Goal: Transaction & Acquisition: Purchase product/service

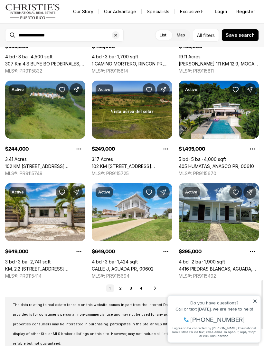
scroll to position [1439, 0]
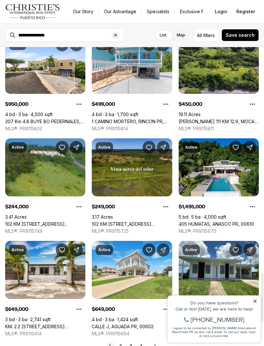
click at [254, 300] on icon at bounding box center [255, 301] width 5 height 5
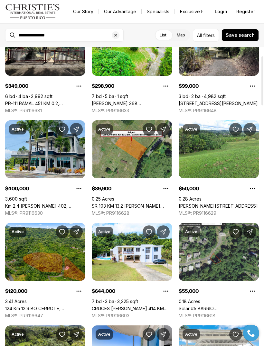
scroll to position [55, 0]
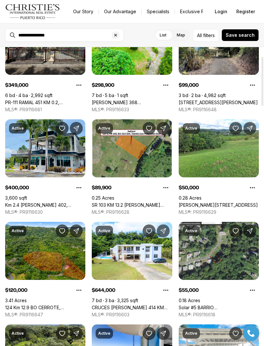
click at [220, 305] on link "Solar #5 BARRIO MIRADERO. CALLE MONTE SINAI, MAYAGUEZ PR, 00681" at bounding box center [219, 308] width 80 height 6
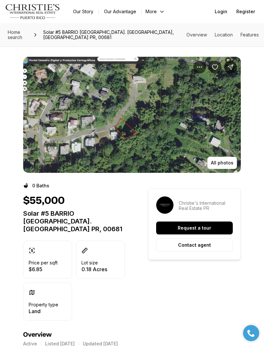
click at [38, 34] on icon at bounding box center [35, 34] width 5 height 5
click at [18, 36] on span "Home search" at bounding box center [15, 34] width 15 height 11
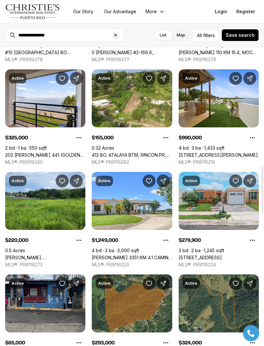
scroll to position [724, 0]
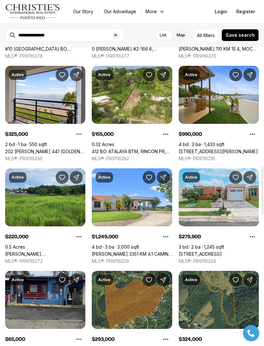
click at [222, 251] on link "3rd ST PUERTA DEL COMBATE ESTATES #S-299, CABO ROJO PR, 00623" at bounding box center [200, 254] width 43 height 6
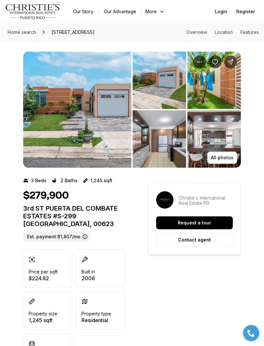
click at [89, 126] on img "View image gallery" at bounding box center [77, 110] width 108 height 116
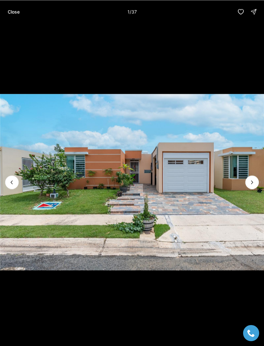
click at [249, 184] on icon "Next slide" at bounding box center [252, 182] width 6 height 6
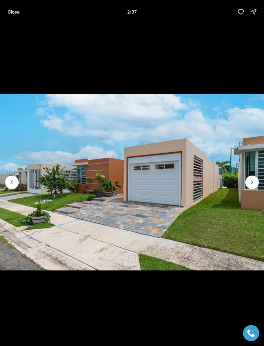
click at [249, 186] on button "Next slide" at bounding box center [253, 182] width 14 height 14
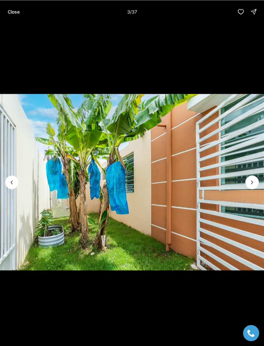
click at [250, 185] on icon "Next slide" at bounding box center [252, 182] width 6 height 6
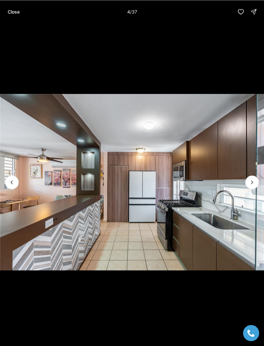
click at [249, 181] on icon "Next slide" at bounding box center [252, 182] width 6 height 6
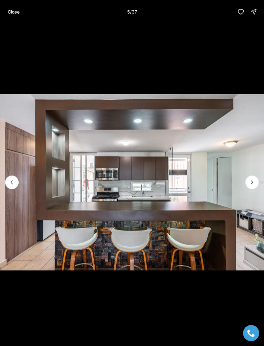
click at [250, 185] on icon "Next slide" at bounding box center [252, 182] width 6 height 6
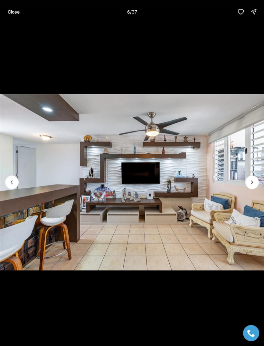
click at [252, 185] on icon "Next slide" at bounding box center [252, 182] width 6 height 6
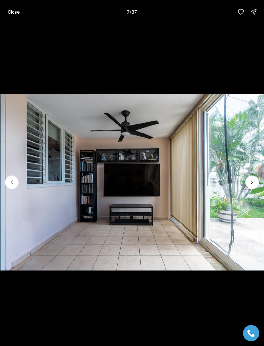
click at [250, 184] on icon "Next slide" at bounding box center [252, 182] width 6 height 6
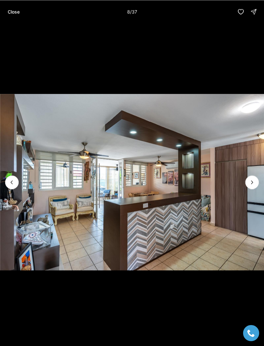
click at [253, 185] on icon "Next slide" at bounding box center [252, 182] width 6 height 6
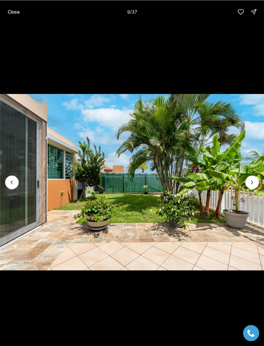
click at [254, 185] on icon "Next slide" at bounding box center [252, 182] width 6 height 6
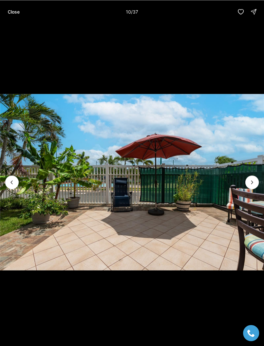
click at [249, 185] on icon "Next slide" at bounding box center [252, 182] width 6 height 6
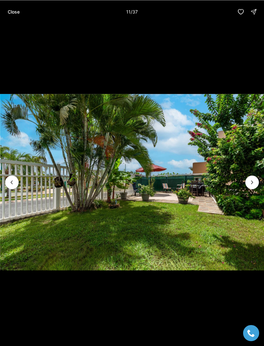
click at [249, 185] on icon "Next slide" at bounding box center [252, 182] width 6 height 6
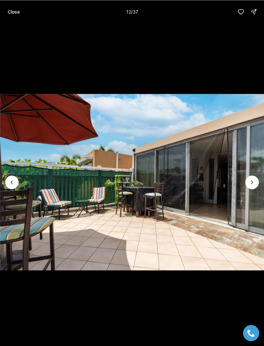
click at [251, 188] on button "Next slide" at bounding box center [253, 182] width 14 height 14
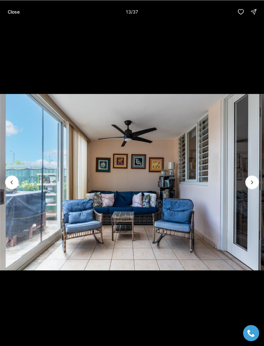
click at [250, 185] on icon "Next slide" at bounding box center [252, 182] width 6 height 6
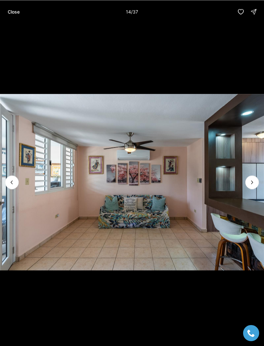
click at [250, 188] on button "Next slide" at bounding box center [253, 182] width 14 height 14
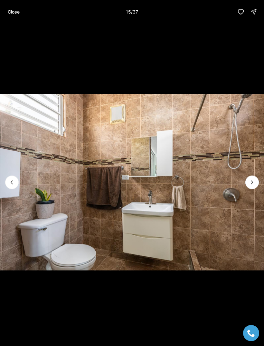
click at [252, 188] on button "Next slide" at bounding box center [253, 182] width 14 height 14
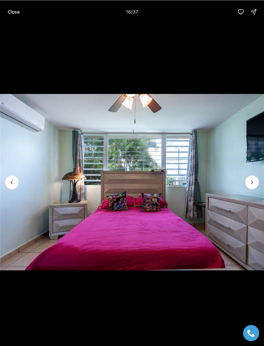
click at [250, 184] on icon "Next slide" at bounding box center [252, 182] width 6 height 6
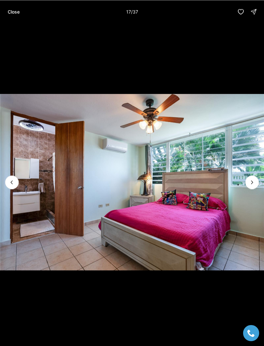
click at [250, 182] on icon "Next slide" at bounding box center [252, 182] width 6 height 6
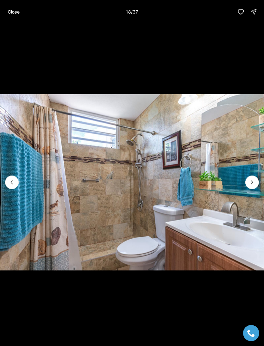
click at [253, 183] on icon "Next slide" at bounding box center [252, 182] width 6 height 6
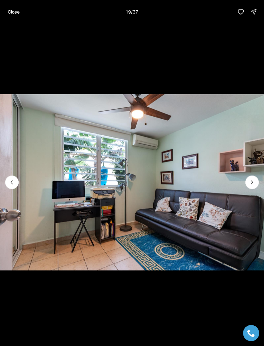
click at [252, 183] on icon "Next slide" at bounding box center [252, 182] width 6 height 6
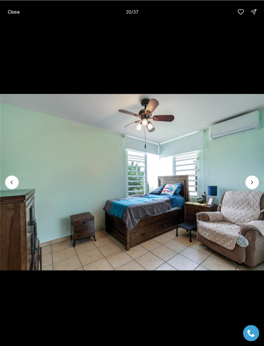
click at [252, 185] on icon "Next slide" at bounding box center [252, 182] width 6 height 6
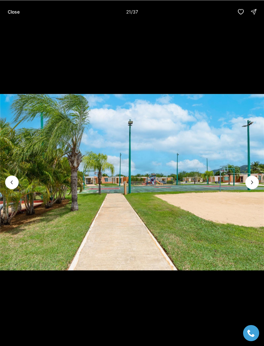
click at [250, 184] on icon "Next slide" at bounding box center [252, 182] width 6 height 6
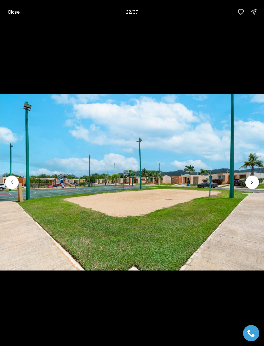
click at [253, 183] on icon "Next slide" at bounding box center [252, 182] width 6 height 6
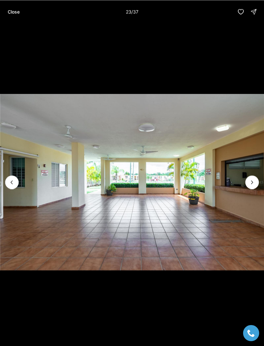
click at [249, 181] on icon "Next slide" at bounding box center [252, 182] width 6 height 6
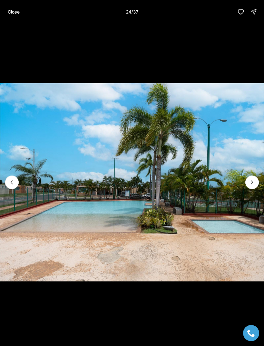
click at [252, 183] on icon "Next slide" at bounding box center [252, 182] width 6 height 6
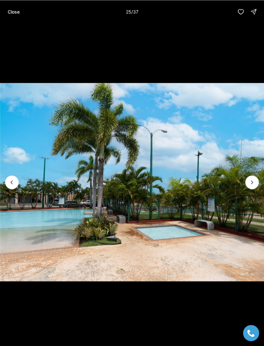
click at [252, 185] on icon "Next slide" at bounding box center [252, 182] width 6 height 6
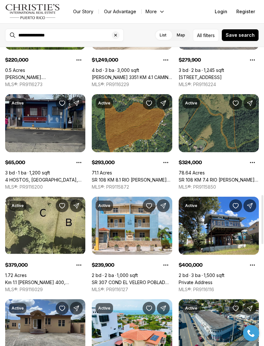
scroll to position [901, 0]
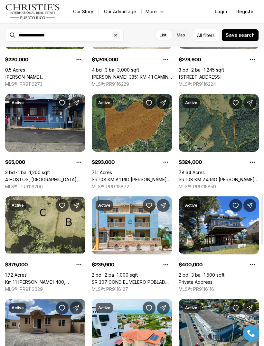
click at [148, 177] on link "SR 108 KM 8.1 RIO [PERSON_NAME] #C-2, [PERSON_NAME], 00610" at bounding box center [132, 180] width 80 height 6
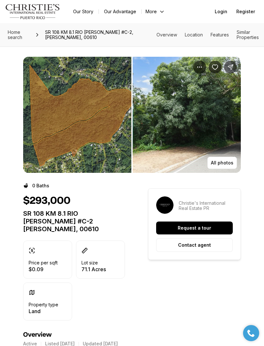
click at [114, 131] on img "View image gallery" at bounding box center [77, 115] width 108 height 116
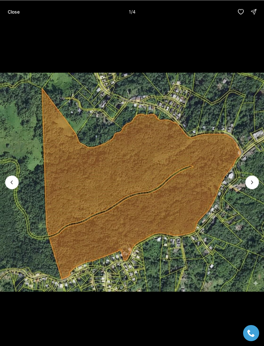
click at [15, 9] on p "Close" at bounding box center [14, 11] width 12 height 5
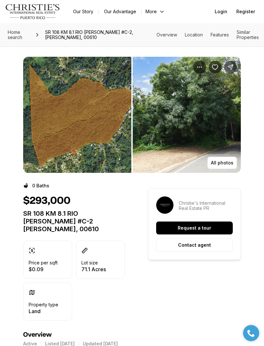
click at [223, 162] on p "All photos" at bounding box center [222, 162] width 23 height 5
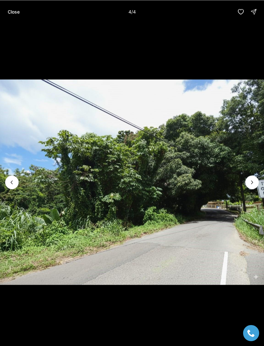
click at [255, 180] on div at bounding box center [253, 182] width 14 height 14
click at [255, 179] on div at bounding box center [253, 182] width 14 height 14
click at [245, 181] on img "4 of 4" at bounding box center [132, 182] width 264 height 242
click at [16, 8] on button "Close" at bounding box center [14, 11] width 20 height 13
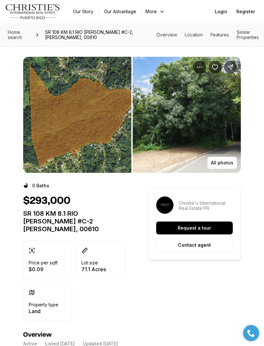
click at [19, 36] on span "Home search" at bounding box center [15, 34] width 15 height 11
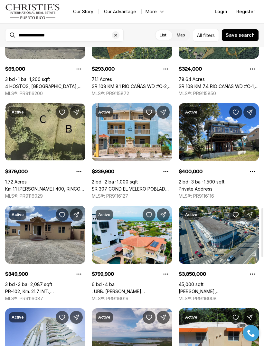
scroll to position [994, 0]
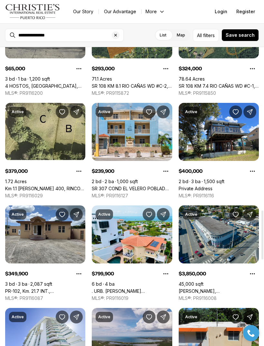
click at [146, 186] on link "SR 307 COND EL VELERO POBLADO DE [GEOGRAPHIC_DATA], [STREET_ADDRESS]" at bounding box center [132, 189] width 80 height 6
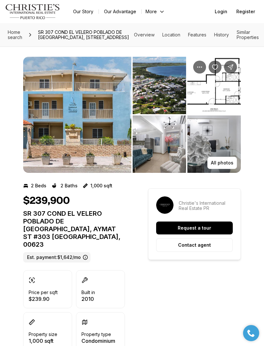
click at [97, 149] on img "View image gallery" at bounding box center [77, 115] width 108 height 116
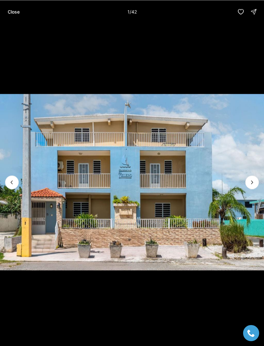
click at [249, 184] on icon "Next slide" at bounding box center [252, 182] width 6 height 6
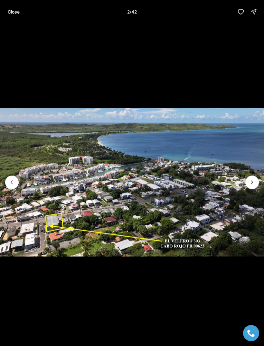
click at [251, 182] on icon "Next slide" at bounding box center [252, 182] width 6 height 6
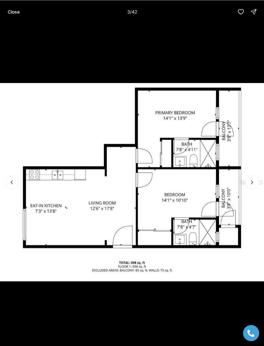
click at [250, 182] on icon "Next slide" at bounding box center [252, 182] width 6 height 6
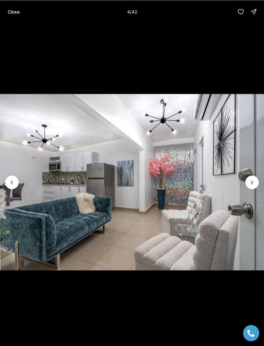
click at [248, 183] on button "Next slide" at bounding box center [253, 182] width 14 height 14
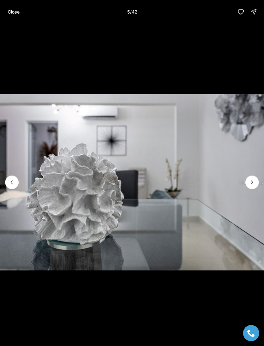
click at [246, 176] on img "5 of 42" at bounding box center [132, 182] width 264 height 242
click at [249, 182] on icon "Next slide" at bounding box center [252, 182] width 6 height 6
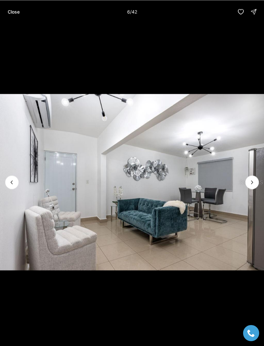
click at [250, 182] on icon "Next slide" at bounding box center [252, 182] width 6 height 6
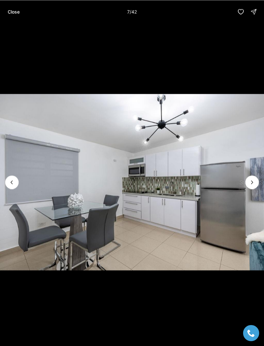
click at [252, 180] on icon "Next slide" at bounding box center [252, 182] width 6 height 6
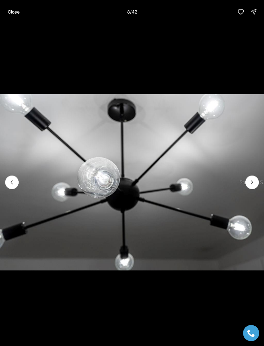
click at [252, 182] on icon "Next slide" at bounding box center [252, 182] width 6 height 6
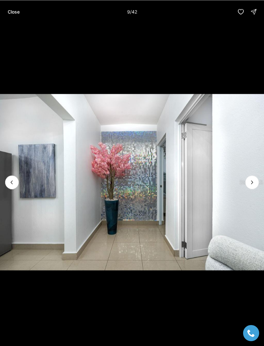
click at [251, 181] on icon "Next slide" at bounding box center [252, 182] width 6 height 6
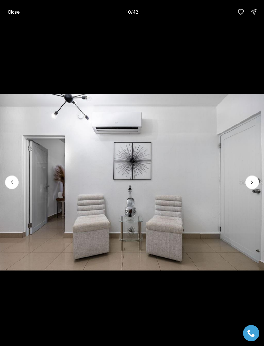
click at [252, 181] on icon "Next slide" at bounding box center [253, 182] width 2 height 3
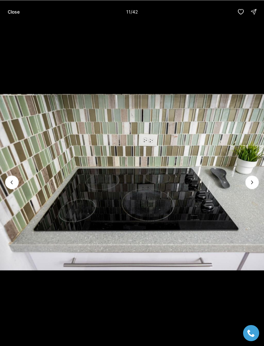
click at [251, 180] on icon "Next slide" at bounding box center [252, 182] width 6 height 6
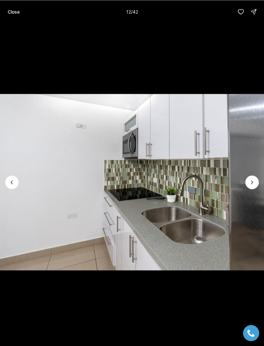
click at [253, 180] on icon "Next slide" at bounding box center [252, 182] width 6 height 6
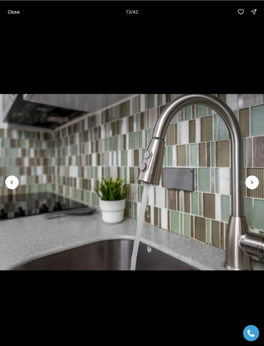
click at [250, 183] on icon "Next slide" at bounding box center [252, 182] width 6 height 6
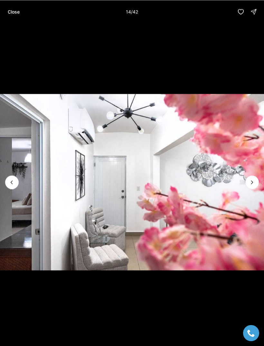
click at [249, 183] on icon "Next slide" at bounding box center [252, 182] width 6 height 6
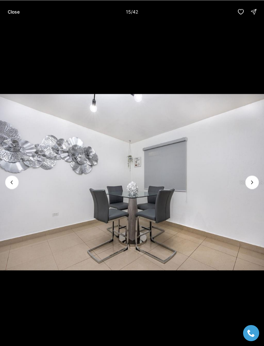
click at [250, 187] on button "Next slide" at bounding box center [253, 182] width 14 height 14
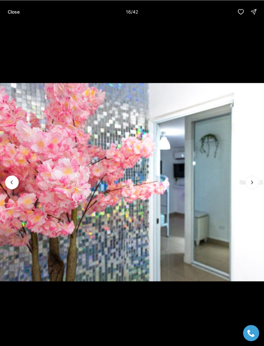
click at [249, 184] on icon "Next slide" at bounding box center [252, 182] width 6 height 6
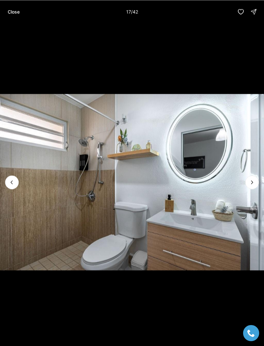
click at [250, 183] on icon "Next slide" at bounding box center [252, 182] width 6 height 6
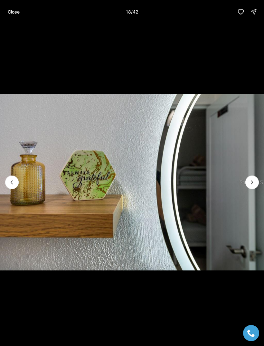
click at [250, 185] on icon "Next slide" at bounding box center [252, 182] width 6 height 6
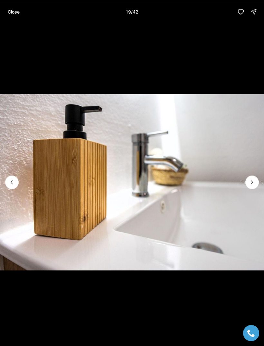
click at [251, 190] on img "19 of 42" at bounding box center [132, 182] width 264 height 242
click at [250, 183] on icon "Next slide" at bounding box center [252, 182] width 6 height 6
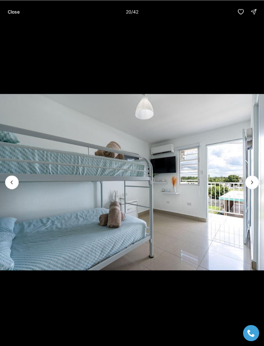
click at [252, 181] on icon "Next slide" at bounding box center [252, 182] width 6 height 6
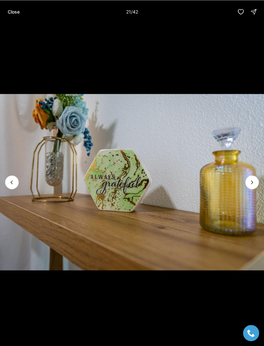
click at [253, 183] on icon "Next slide" at bounding box center [252, 182] width 6 height 6
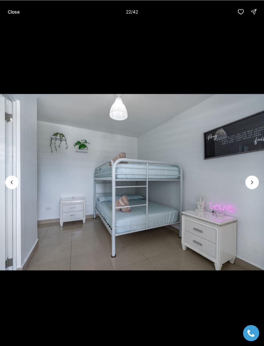
click at [252, 184] on icon "Next slide" at bounding box center [252, 182] width 6 height 6
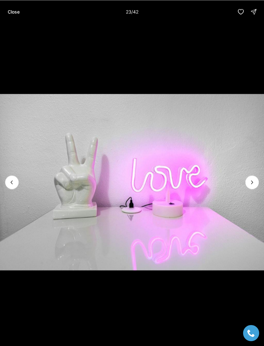
click at [253, 181] on icon "Next slide" at bounding box center [252, 182] width 6 height 6
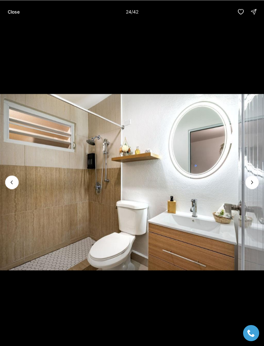
click at [252, 185] on icon "Next slide" at bounding box center [252, 182] width 6 height 6
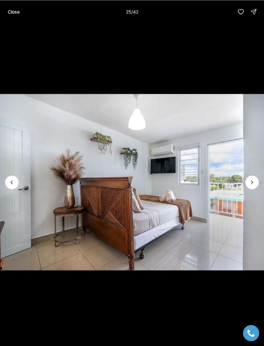
click at [252, 182] on icon "Next slide" at bounding box center [252, 182] width 6 height 6
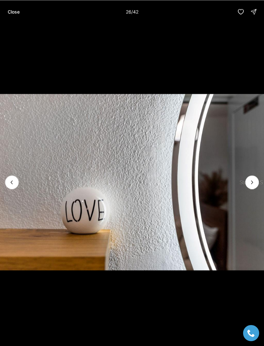
click at [15, 10] on p "Close" at bounding box center [14, 11] width 12 height 5
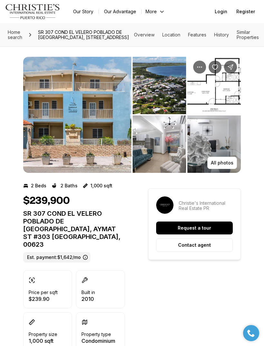
click at [22, 39] on span "Home search" at bounding box center [15, 34] width 15 height 11
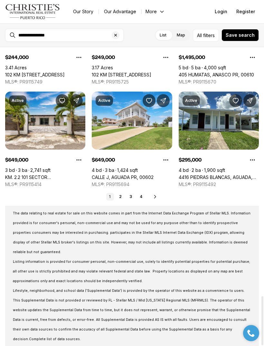
scroll to position [1518, 0]
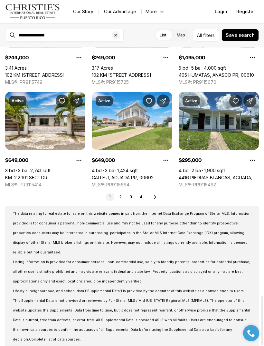
click at [120, 193] on link "2" at bounding box center [121, 197] width 8 height 8
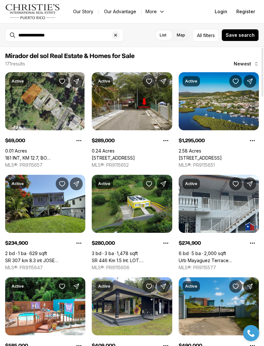
click at [66, 155] on link "181 INT, KM 12.7, BO [GEOGRAPHIC_DATA], [GEOGRAPHIC_DATA], 00976" at bounding box center [45, 158] width 80 height 6
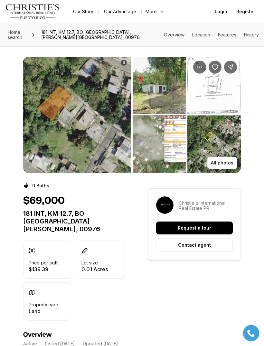
click at [15, 39] on span "Home search" at bounding box center [15, 34] width 15 height 11
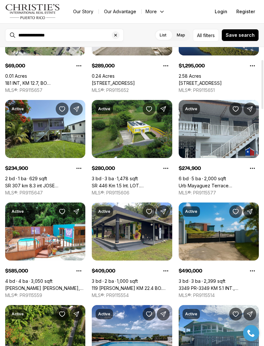
scroll to position [75, 0]
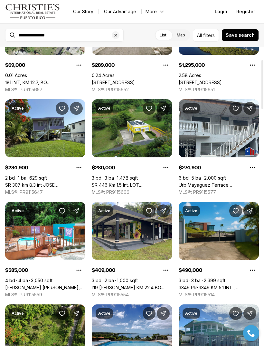
click at [221, 285] on link "3349 PR-3349 KM 5.1 INT., MAYAGUEZ PR, 00680" at bounding box center [219, 288] width 80 height 6
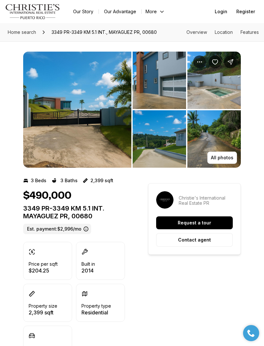
click at [110, 138] on img "View image gallery" at bounding box center [77, 110] width 108 height 116
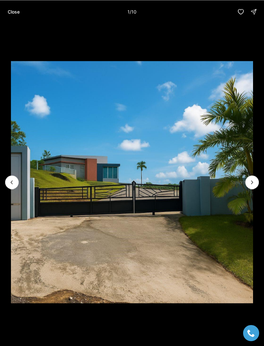
click at [250, 183] on icon "Next slide" at bounding box center [252, 182] width 6 height 6
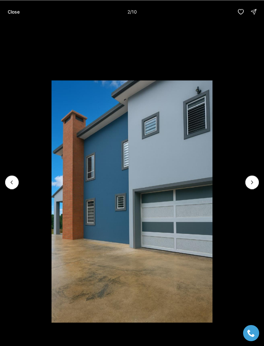
click at [245, 185] on li "2 of 10" at bounding box center [132, 181] width 264 height 317
click at [250, 181] on icon "Next slide" at bounding box center [252, 182] width 6 height 6
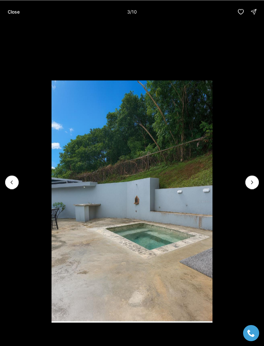
click at [251, 181] on icon "Next slide" at bounding box center [252, 182] width 6 height 6
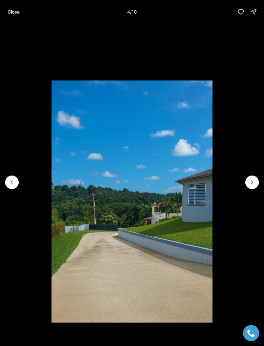
click at [250, 186] on button "Next slide" at bounding box center [253, 182] width 14 height 14
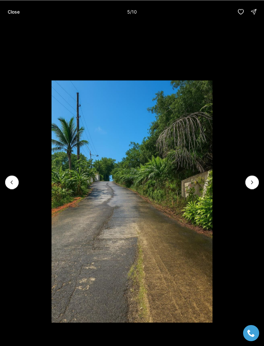
click at [251, 182] on icon "Next slide" at bounding box center [252, 182] width 6 height 6
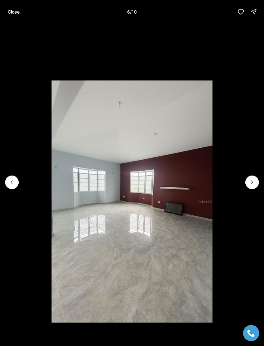
click at [249, 184] on icon "Next slide" at bounding box center [252, 182] width 6 height 6
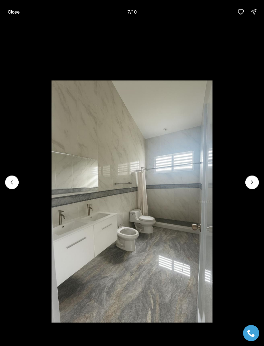
click at [252, 182] on icon "Next slide" at bounding box center [252, 182] width 6 height 6
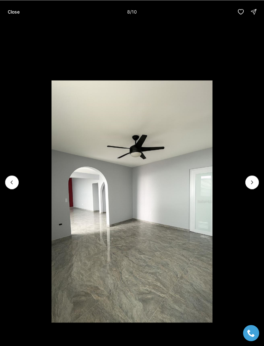
click at [253, 184] on icon "Next slide" at bounding box center [252, 182] width 6 height 6
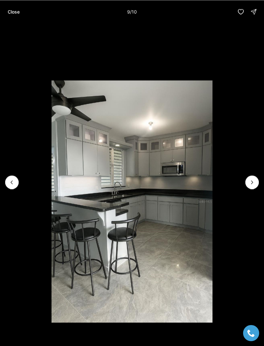
click at [254, 185] on icon "Next slide" at bounding box center [252, 182] width 6 height 6
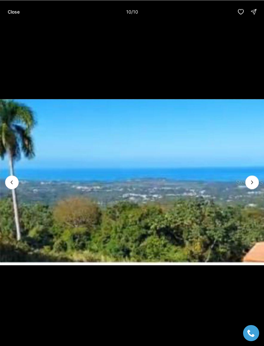
click at [246, 177] on img "10 of 10" at bounding box center [132, 182] width 264 height 242
click at [18, 9] on p "Close" at bounding box center [14, 11] width 12 height 5
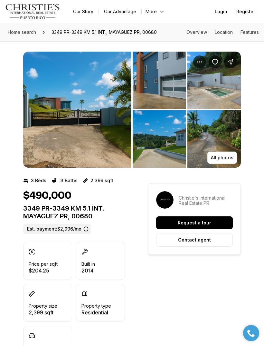
click at [221, 93] on img "View image gallery" at bounding box center [215, 80] width 54 height 57
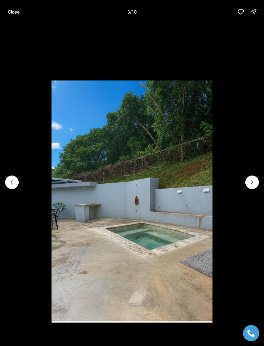
click at [19, 14] on p "Close" at bounding box center [14, 11] width 12 height 5
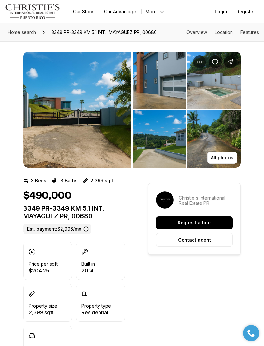
click at [110, 133] on img "View image gallery" at bounding box center [77, 110] width 108 height 116
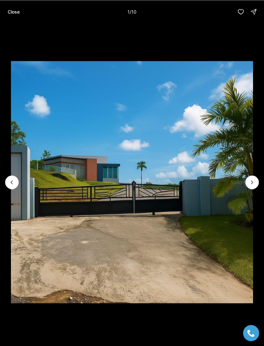
click at [249, 182] on icon "Next slide" at bounding box center [252, 182] width 6 height 6
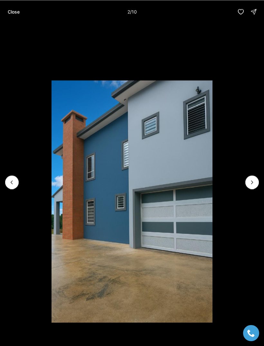
click at [252, 181] on icon "Next slide" at bounding box center [252, 182] width 6 height 6
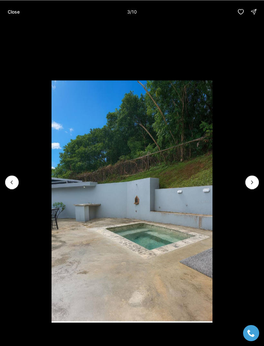
click at [253, 179] on icon "Next slide" at bounding box center [252, 182] width 6 height 6
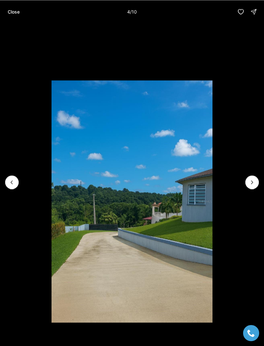
click at [254, 180] on icon "Next slide" at bounding box center [252, 182] width 6 height 6
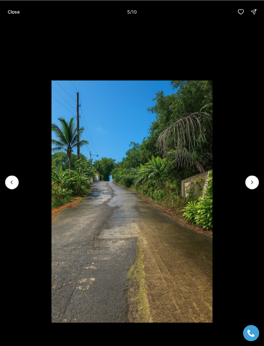
click at [254, 179] on icon "Next slide" at bounding box center [252, 182] width 6 height 6
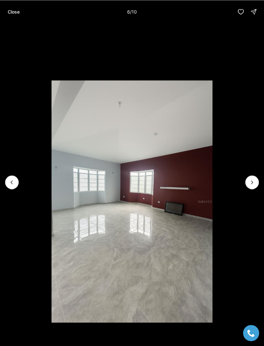
click at [255, 179] on icon "Next slide" at bounding box center [252, 182] width 6 height 6
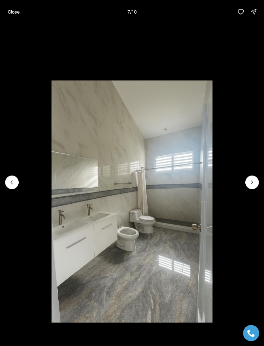
click at [13, 12] on p "Close" at bounding box center [14, 11] width 12 height 5
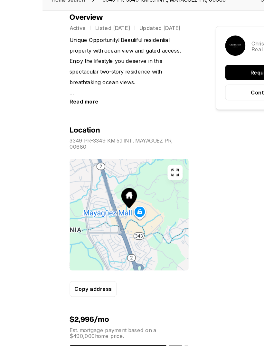
scroll to position [337, 0]
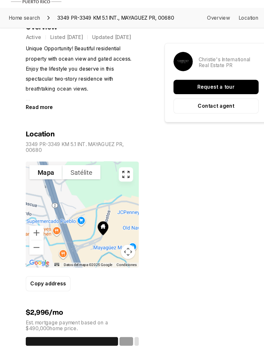
click at [24, 27] on link "Home search" at bounding box center [22, 32] width 34 height 10
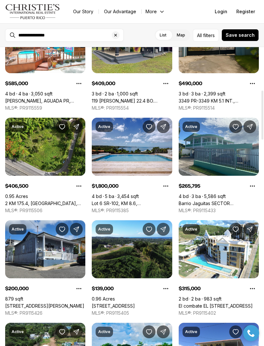
scroll to position [266, 0]
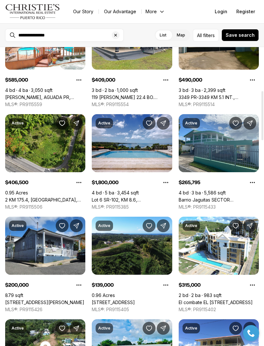
click at [219, 299] on link "El combate EL [STREET_ADDRESS]" at bounding box center [216, 302] width 74 height 6
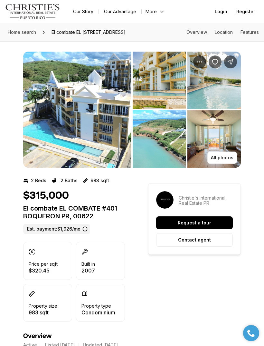
click at [105, 121] on img "View image gallery" at bounding box center [77, 110] width 108 height 116
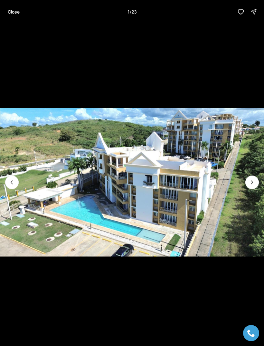
click at [255, 183] on icon "Next slide" at bounding box center [252, 182] width 6 height 6
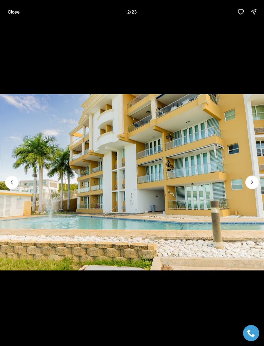
click at [255, 181] on icon "Next slide" at bounding box center [252, 182] width 6 height 6
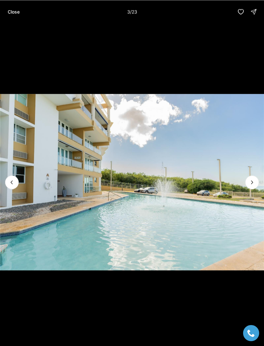
click at [257, 181] on button "Next slide" at bounding box center [253, 182] width 14 height 14
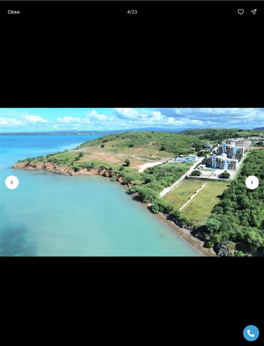
click at [255, 180] on icon "Next slide" at bounding box center [252, 182] width 6 height 6
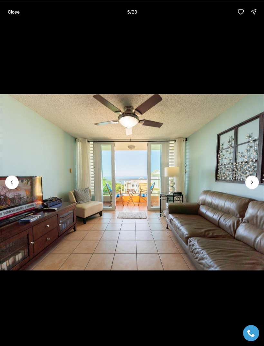
click at [248, 185] on button "Next slide" at bounding box center [253, 182] width 14 height 14
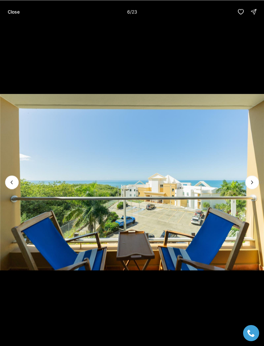
click at [255, 179] on icon "Next slide" at bounding box center [252, 182] width 6 height 6
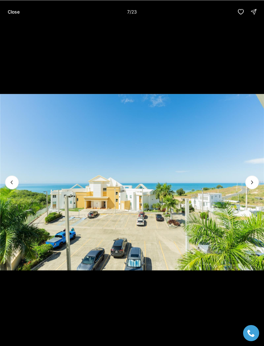
click at [253, 180] on icon "Next slide" at bounding box center [252, 182] width 6 height 6
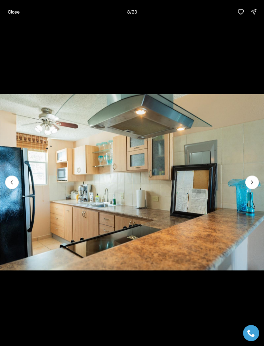
click at [251, 185] on icon "Next slide" at bounding box center [252, 182] width 6 height 6
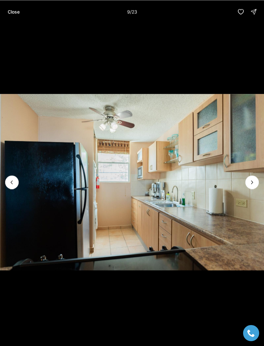
click at [253, 175] on img "9 of 23" at bounding box center [132, 182] width 264 height 242
click at [250, 179] on icon "Next slide" at bounding box center [252, 182] width 6 height 6
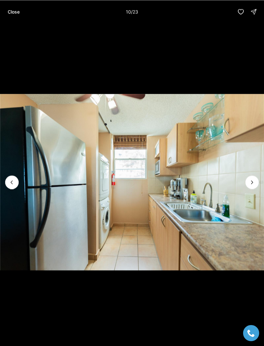
click at [251, 181] on icon "Next slide" at bounding box center [252, 182] width 6 height 6
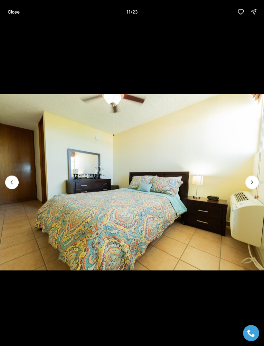
click at [254, 184] on icon "Next slide" at bounding box center [252, 182] width 6 height 6
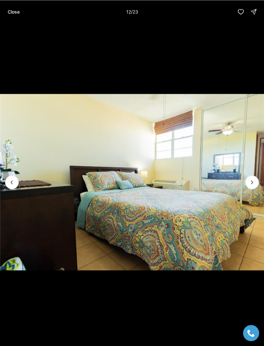
click at [253, 184] on icon "Next slide" at bounding box center [252, 182] width 6 height 6
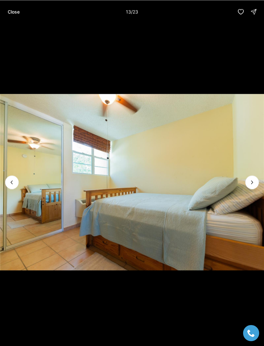
click at [253, 182] on icon "Next slide" at bounding box center [253, 182] width 2 height 3
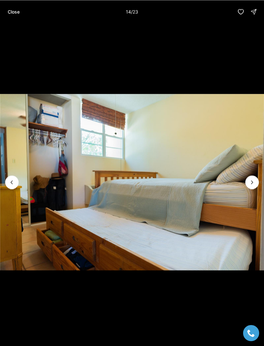
click at [12, 11] on p "Close" at bounding box center [14, 11] width 12 height 5
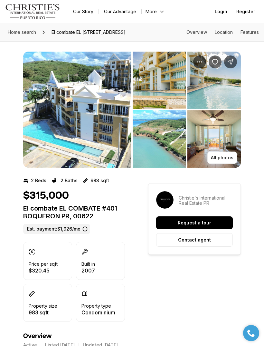
click at [28, 32] on span "Home search" at bounding box center [22, 31] width 28 height 5
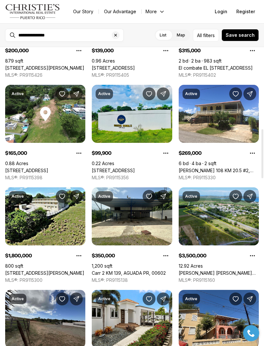
scroll to position [501, 0]
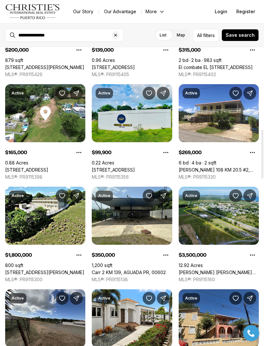
click at [216, 167] on link "[PERSON_NAME] 108 KM 20.5 #2, ANASCO PR, 00610" at bounding box center [219, 170] width 80 height 6
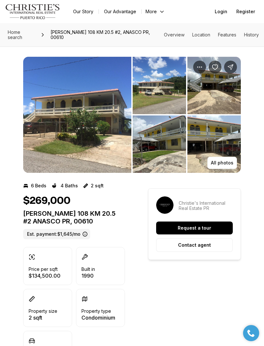
click at [120, 126] on img "View image gallery" at bounding box center [77, 115] width 108 height 116
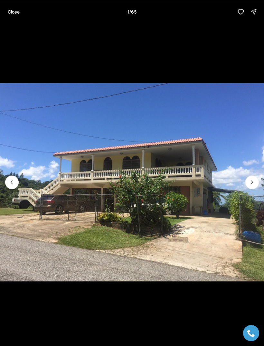
click at [250, 182] on icon "Next slide" at bounding box center [252, 182] width 6 height 6
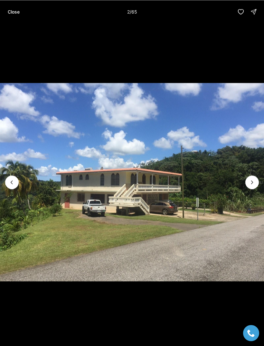
click at [253, 183] on icon "Next slide" at bounding box center [252, 182] width 6 height 6
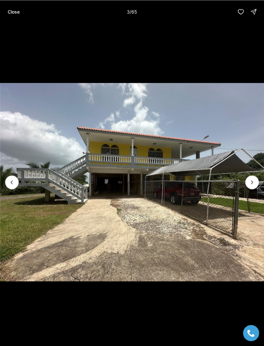
click at [252, 184] on icon "Next slide" at bounding box center [252, 182] width 6 height 6
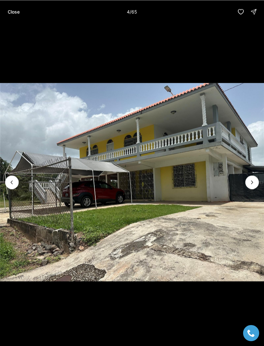
click at [249, 182] on icon "Next slide" at bounding box center [252, 182] width 6 height 6
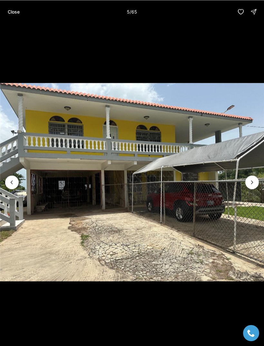
click at [249, 179] on icon "Next slide" at bounding box center [252, 182] width 6 height 6
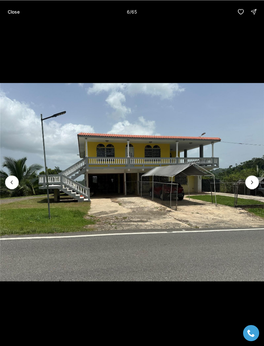
click at [249, 181] on icon "Next slide" at bounding box center [252, 182] width 6 height 6
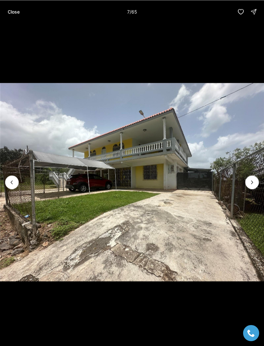
click at [248, 180] on button "Next slide" at bounding box center [253, 182] width 14 height 14
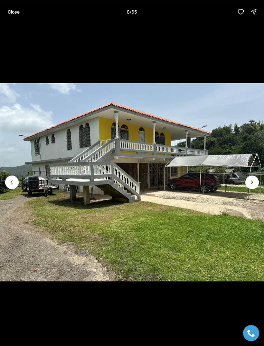
click at [250, 182] on icon "Next slide" at bounding box center [252, 182] width 6 height 6
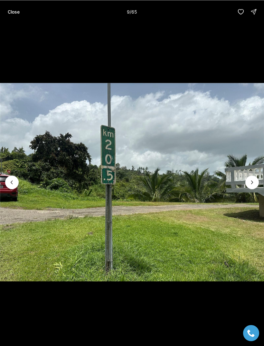
click at [250, 181] on icon "Next slide" at bounding box center [252, 182] width 6 height 6
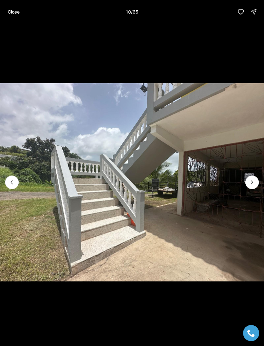
click at [251, 181] on icon "Next slide" at bounding box center [252, 182] width 6 height 6
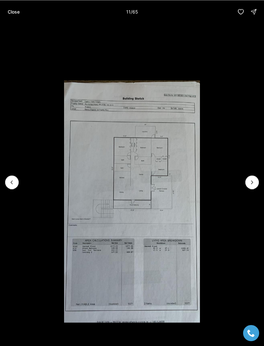
click at [250, 183] on icon "Next slide" at bounding box center [252, 182] width 6 height 6
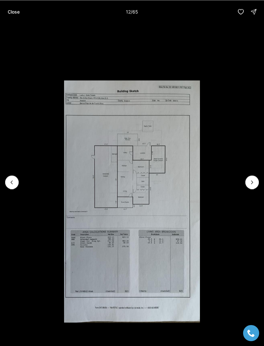
click at [252, 184] on icon "Next slide" at bounding box center [252, 182] width 6 height 6
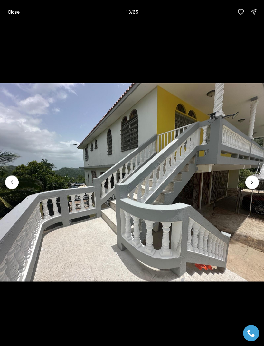
click at [250, 182] on icon "Next slide" at bounding box center [252, 182] width 6 height 6
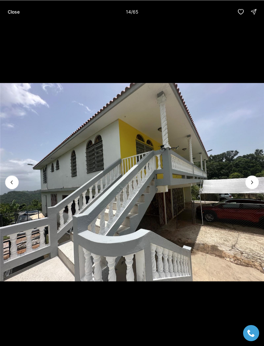
click at [250, 183] on icon "Next slide" at bounding box center [252, 182] width 6 height 6
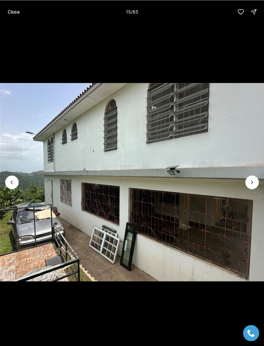
click at [251, 182] on icon "Next slide" at bounding box center [252, 182] width 6 height 6
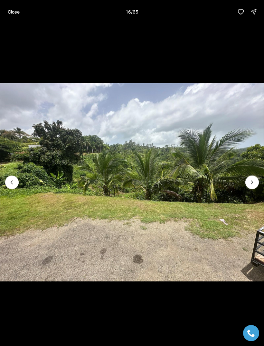
click at [249, 182] on icon "Next slide" at bounding box center [252, 182] width 6 height 6
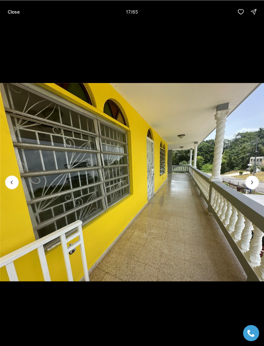
click at [252, 180] on icon "Next slide" at bounding box center [252, 182] width 6 height 6
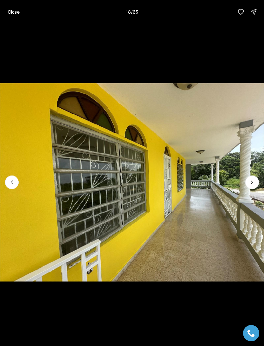
click at [250, 184] on icon "Next slide" at bounding box center [252, 182] width 6 height 6
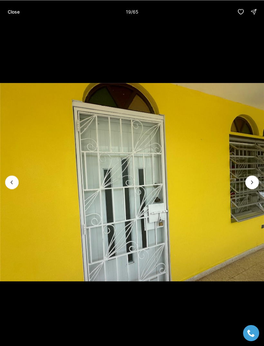
click at [250, 185] on icon "Next slide" at bounding box center [252, 182] width 6 height 6
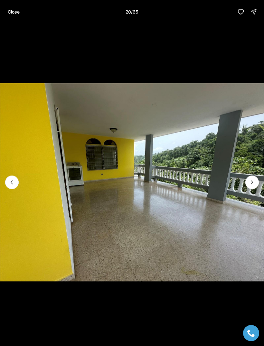
click at [251, 184] on icon "Next slide" at bounding box center [252, 182] width 6 height 6
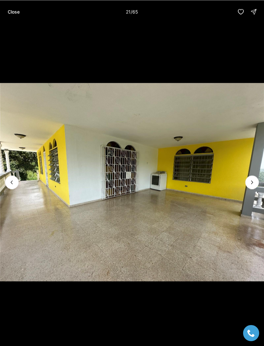
click at [249, 184] on icon "Next slide" at bounding box center [252, 182] width 6 height 6
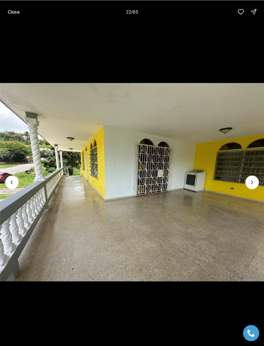
click at [249, 183] on icon "Next slide" at bounding box center [252, 182] width 6 height 6
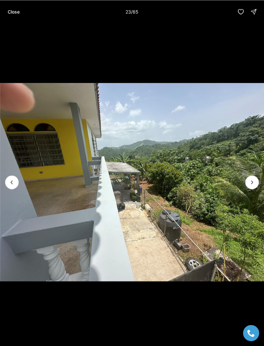
click at [249, 184] on icon "Next slide" at bounding box center [252, 182] width 6 height 6
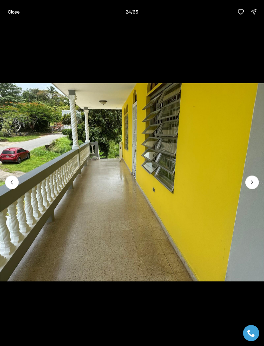
click at [249, 182] on icon "Next slide" at bounding box center [252, 182] width 6 height 6
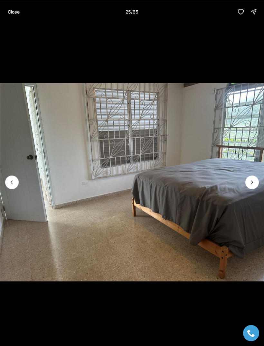
click at [15, 12] on p "Close" at bounding box center [14, 11] width 12 height 5
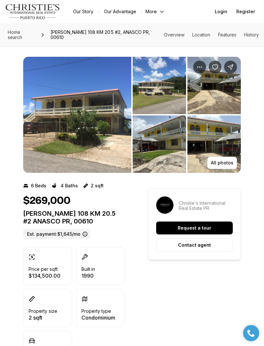
click at [22, 31] on span "Home search" at bounding box center [15, 34] width 15 height 11
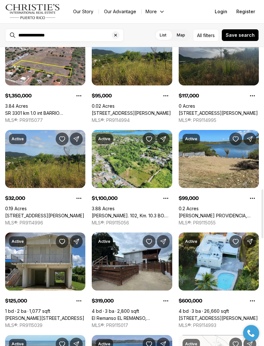
scroll to position [865, 0]
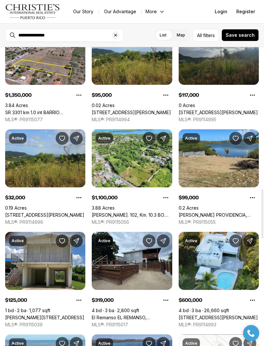
click at [61, 212] on link "[STREET_ADDRESS][PERSON_NAME]" at bounding box center [44, 215] width 79 height 6
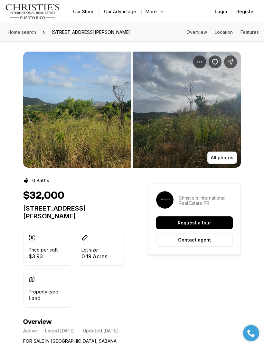
click at [116, 146] on img "View image gallery" at bounding box center [77, 110] width 108 height 116
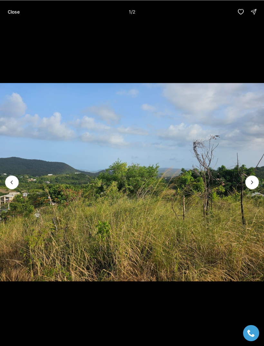
click at [248, 177] on button "Next slide" at bounding box center [253, 182] width 14 height 14
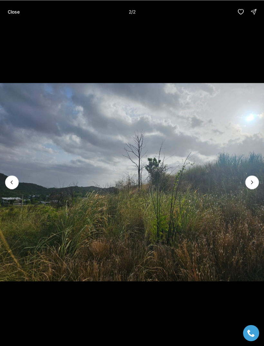
click at [251, 175] on img "2 of 2" at bounding box center [132, 182] width 264 height 242
click at [253, 182] on div at bounding box center [253, 182] width 14 height 14
click at [246, 177] on img "2 of 2" at bounding box center [132, 182] width 264 height 242
click at [249, 180] on div at bounding box center [253, 182] width 14 height 14
click at [18, 13] on p "Close" at bounding box center [14, 11] width 12 height 5
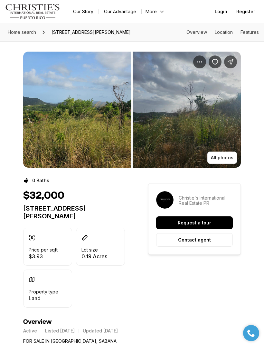
click at [30, 28] on link "Home search" at bounding box center [22, 32] width 34 height 10
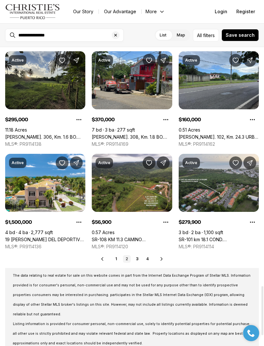
scroll to position [1457, 0]
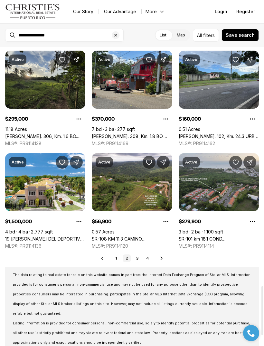
click at [134, 256] on link "3" at bounding box center [137, 258] width 8 height 8
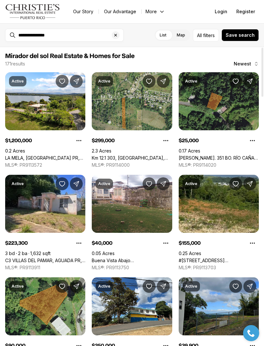
click at [230, 155] on link "[PERSON_NAME]. 351 BO. RÍO [PERSON_NAME], [GEOGRAPHIC_DATA] PR, 00680" at bounding box center [219, 158] width 80 height 6
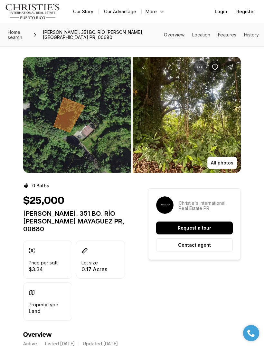
click at [227, 165] on p "All photos" at bounding box center [222, 162] width 23 height 5
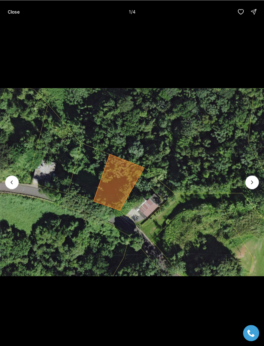
click at [249, 181] on icon "Next slide" at bounding box center [252, 182] width 6 height 6
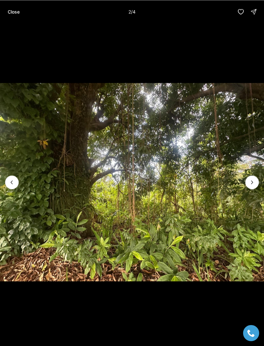
click at [252, 181] on icon "Next slide" at bounding box center [252, 182] width 6 height 6
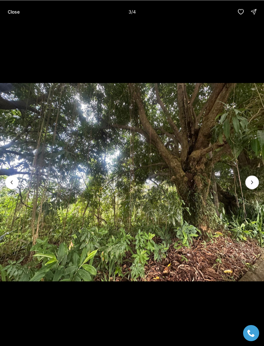
click at [250, 183] on icon "Next slide" at bounding box center [252, 182] width 6 height 6
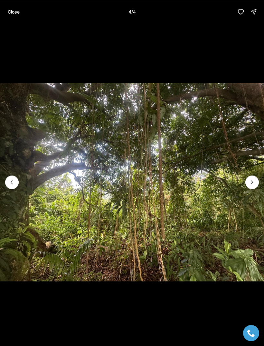
click at [250, 184] on div at bounding box center [253, 182] width 14 height 14
click at [252, 182] on div at bounding box center [253, 182] width 14 height 14
click at [253, 181] on div at bounding box center [253, 182] width 14 height 14
click at [253, 180] on div at bounding box center [253, 182] width 14 height 14
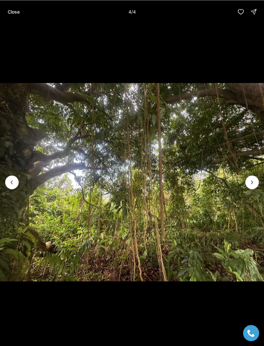
click at [13, 183] on icon "Previous slide" at bounding box center [12, 182] width 6 height 6
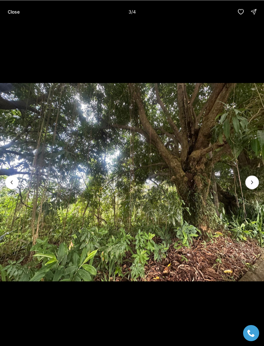
click at [14, 179] on icon "Previous slide" at bounding box center [12, 182] width 6 height 6
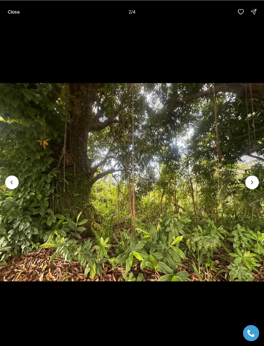
click at [15, 181] on icon "Previous slide" at bounding box center [12, 182] width 6 height 6
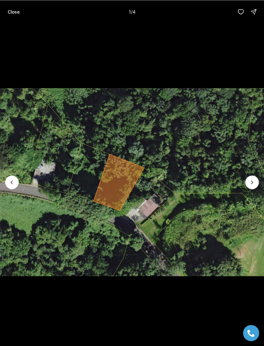
click at [8, 176] on img "1 of 4" at bounding box center [132, 182] width 264 height 242
click at [8, 12] on p "Close" at bounding box center [14, 11] width 12 height 5
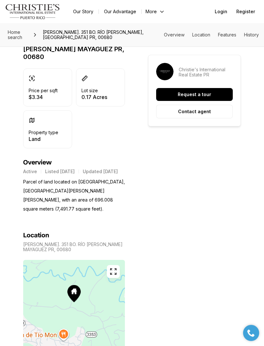
scroll to position [172, 0]
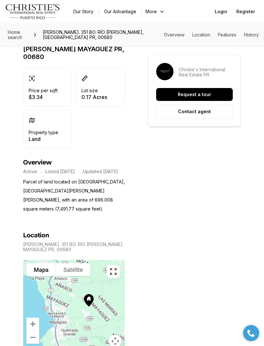
click at [13, 36] on span "Home search" at bounding box center [15, 34] width 15 height 11
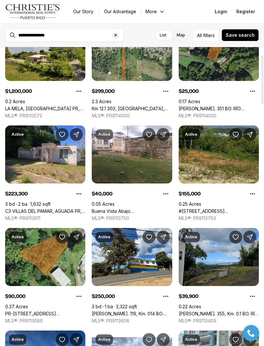
scroll to position [50, 0]
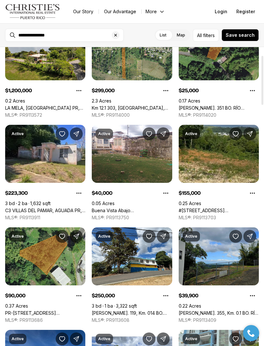
click at [66, 208] on link "C3 VILLAS DEL PAMAR, AGUADA PR, 00602" at bounding box center [45, 211] width 80 height 6
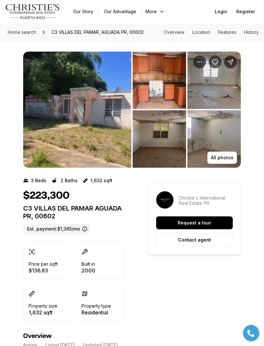
click at [118, 143] on img "View image gallery" at bounding box center [77, 110] width 108 height 116
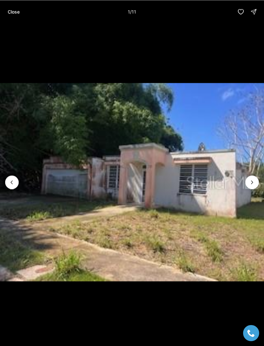
click at [250, 184] on icon "Next slide" at bounding box center [252, 182] width 6 height 6
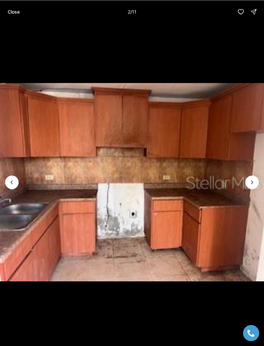
click at [251, 184] on icon "Next slide" at bounding box center [252, 182] width 6 height 6
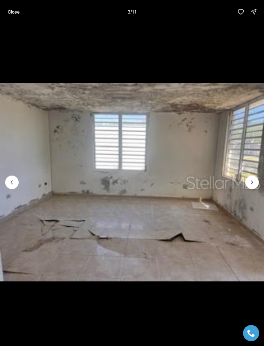
click at [253, 180] on icon "Next slide" at bounding box center [252, 182] width 6 height 6
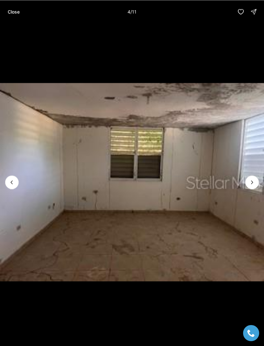
click at [252, 178] on button "Next slide" at bounding box center [253, 182] width 14 height 14
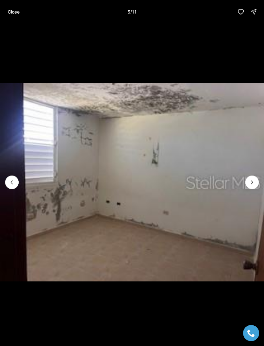
click at [251, 180] on icon "Next slide" at bounding box center [252, 182] width 6 height 6
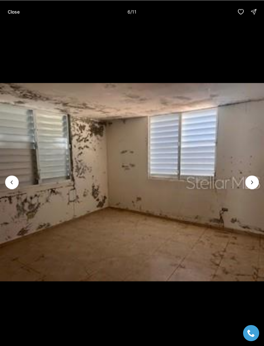
click at [252, 180] on icon "Next slide" at bounding box center [252, 182] width 6 height 6
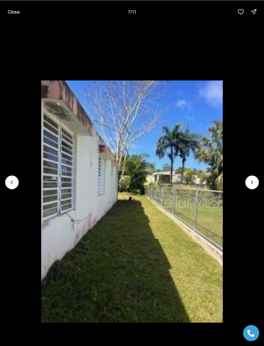
click at [252, 179] on icon "Next slide" at bounding box center [252, 182] width 6 height 6
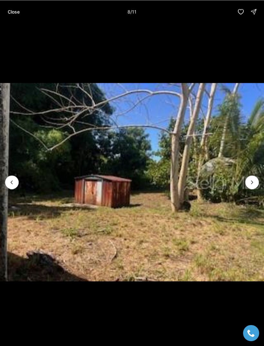
click at [253, 180] on icon "Next slide" at bounding box center [252, 182] width 6 height 6
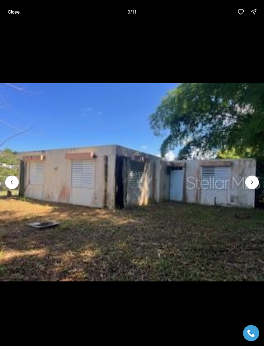
click at [252, 178] on button "Next slide" at bounding box center [253, 182] width 14 height 14
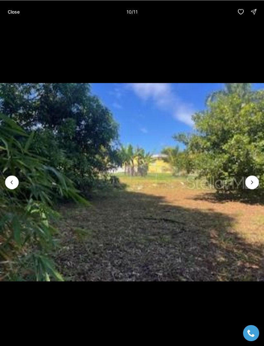
click at [253, 180] on icon "Next slide" at bounding box center [252, 182] width 6 height 6
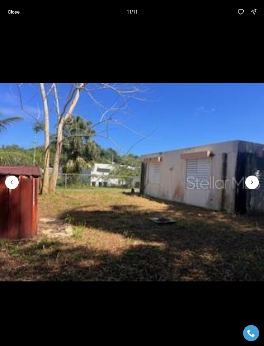
click at [251, 175] on li "11 of 11" at bounding box center [132, 181] width 264 height 317
click at [20, 16] on button "Close" at bounding box center [14, 11] width 20 height 13
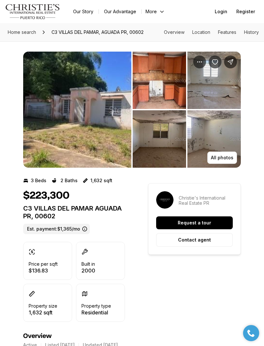
click at [28, 31] on span "Home search" at bounding box center [22, 31] width 28 height 5
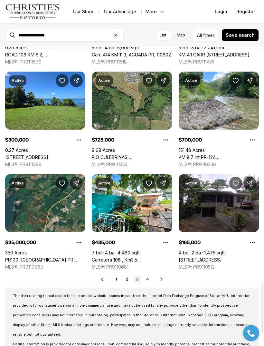
scroll to position [1447, 0]
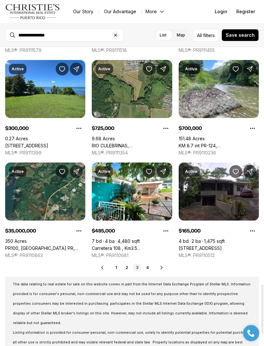
click at [150, 264] on link "4" at bounding box center [148, 268] width 8 height 8
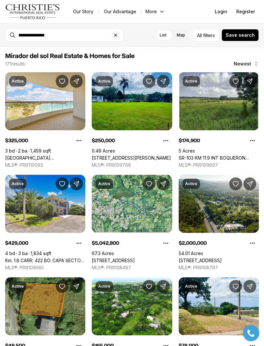
click at [64, 155] on link "[GEOGRAPHIC_DATA][STREET_ADDRESS]" at bounding box center [45, 158] width 80 height 6
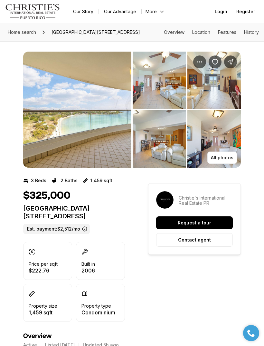
click at [101, 139] on img "View image gallery" at bounding box center [77, 110] width 108 height 116
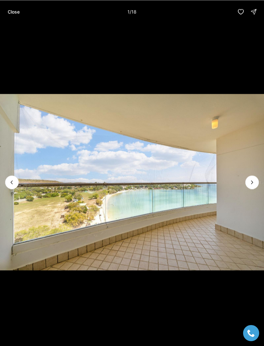
click at [250, 181] on icon "Next slide" at bounding box center [252, 182] width 6 height 6
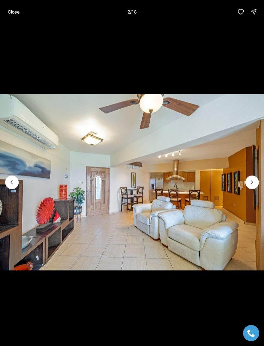
click at [252, 182] on icon "Next slide" at bounding box center [252, 182] width 6 height 6
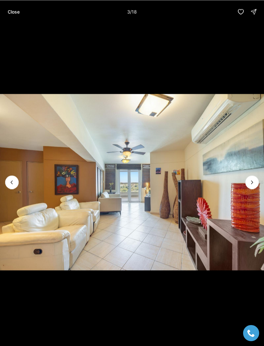
click at [252, 184] on icon "Next slide" at bounding box center [252, 182] width 6 height 6
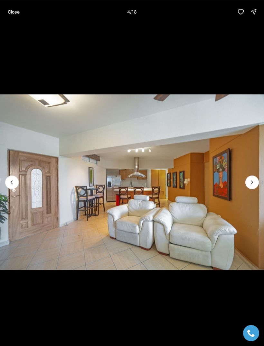
click at [252, 185] on icon "Next slide" at bounding box center [252, 182] width 6 height 6
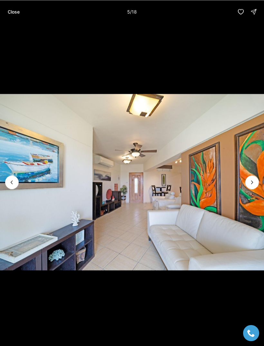
click at [253, 181] on icon "Next slide" at bounding box center [252, 182] width 6 height 6
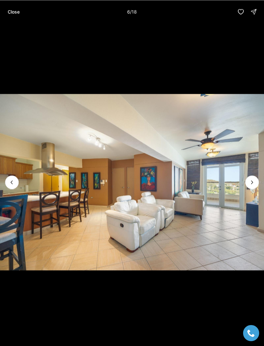
click at [253, 182] on icon "Next slide" at bounding box center [253, 182] width 2 height 3
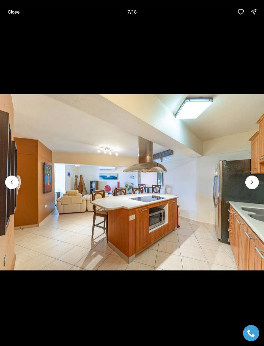
click at [252, 179] on icon "Next slide" at bounding box center [252, 182] width 6 height 6
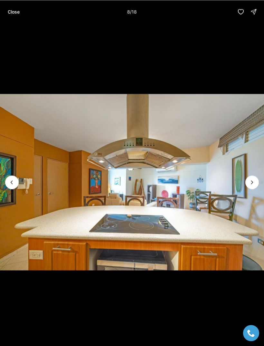
click at [252, 180] on icon "Next slide" at bounding box center [252, 182] width 6 height 6
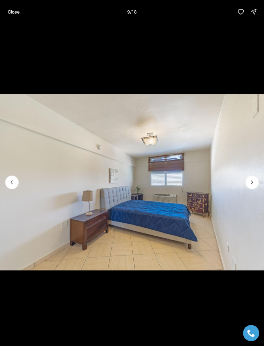
click at [253, 180] on icon "Next slide" at bounding box center [252, 182] width 6 height 6
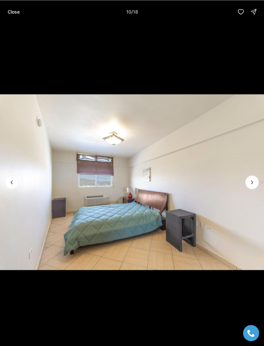
click at [254, 180] on icon "Next slide" at bounding box center [252, 182] width 6 height 6
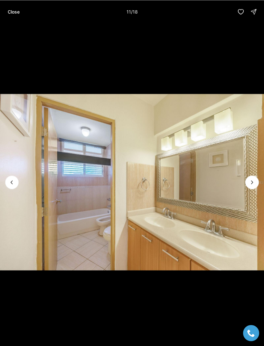
click at [253, 180] on icon "Next slide" at bounding box center [252, 182] width 6 height 6
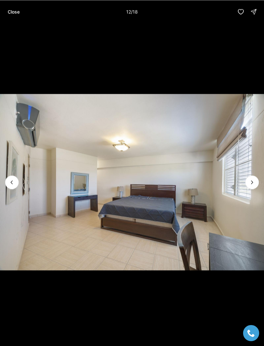
click at [254, 180] on icon "Next slide" at bounding box center [252, 182] width 6 height 6
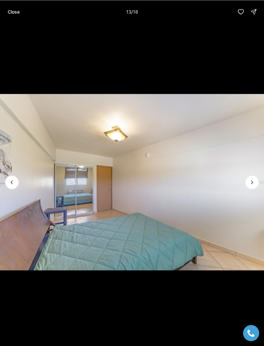
click at [254, 181] on icon "Next slide" at bounding box center [252, 182] width 6 height 6
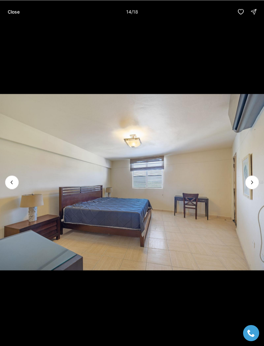
click at [253, 180] on icon "Next slide" at bounding box center [252, 182] width 6 height 6
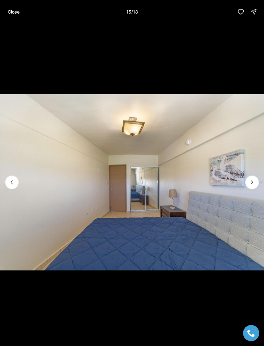
click at [253, 181] on icon "Next slide" at bounding box center [252, 182] width 6 height 6
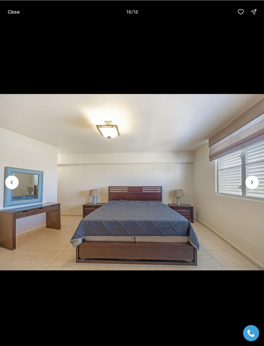
click at [254, 181] on icon "Next slide" at bounding box center [252, 182] width 6 height 6
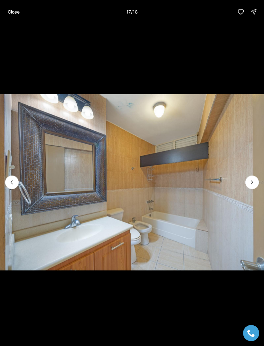
click at [254, 180] on icon "Next slide" at bounding box center [252, 182] width 6 height 6
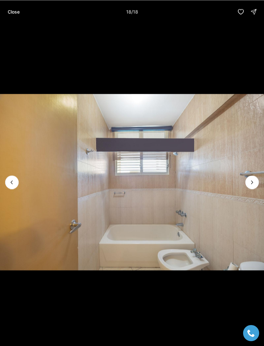
click at [254, 180] on div at bounding box center [253, 182] width 14 height 14
click at [256, 181] on div at bounding box center [253, 182] width 14 height 14
click at [252, 182] on div at bounding box center [253, 182] width 14 height 14
click at [18, 13] on p "Close" at bounding box center [14, 11] width 12 height 5
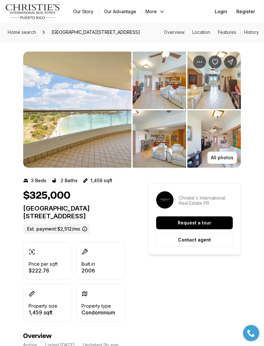
click at [23, 34] on link "Home search" at bounding box center [22, 32] width 34 height 10
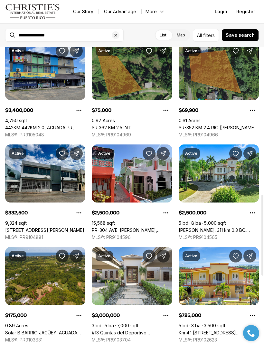
scroll to position [544, 0]
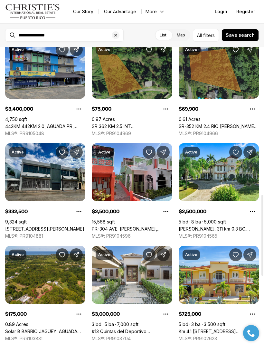
click at [234, 226] on link "[PERSON_NAME]. 311 km 0.3 BO. BAJURA, [GEOGRAPHIC_DATA] PR, 00623" at bounding box center [219, 229] width 80 height 6
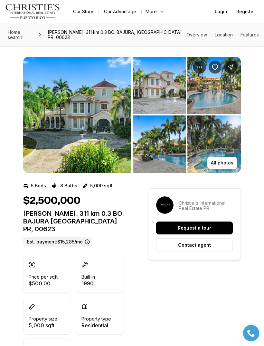
click at [98, 130] on img "View image gallery" at bounding box center [77, 115] width 108 height 116
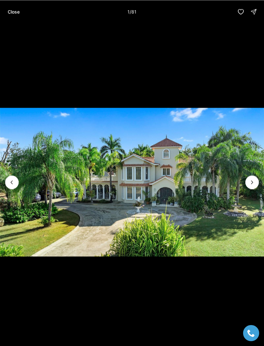
click at [254, 180] on icon "Next slide" at bounding box center [252, 182] width 6 height 6
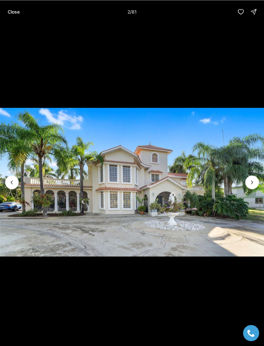
click at [253, 180] on icon "Next slide" at bounding box center [252, 182] width 6 height 6
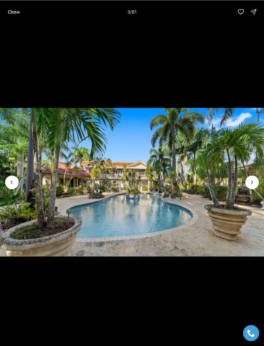
click at [255, 181] on icon "Next slide" at bounding box center [252, 182] width 6 height 6
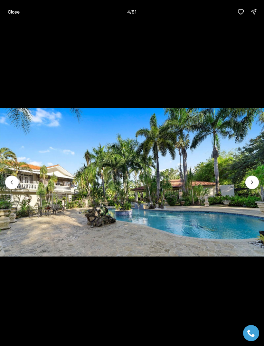
click at [249, 183] on icon "Next slide" at bounding box center [252, 182] width 6 height 6
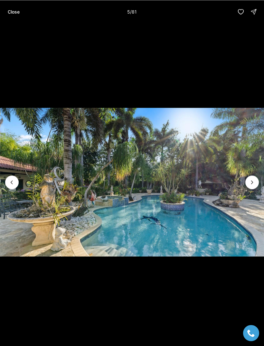
click at [254, 181] on icon "Next slide" at bounding box center [252, 182] width 6 height 6
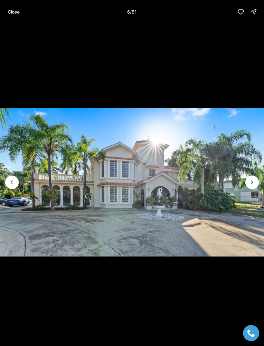
click at [256, 178] on button "Next slide" at bounding box center [253, 182] width 14 height 14
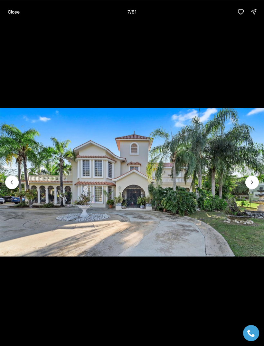
click at [253, 180] on icon "Next slide" at bounding box center [252, 182] width 6 height 6
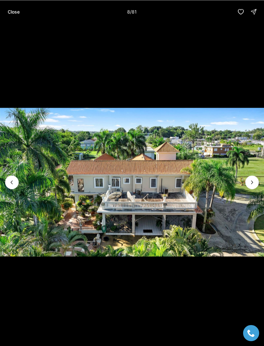
click at [254, 181] on icon "Next slide" at bounding box center [252, 182] width 6 height 6
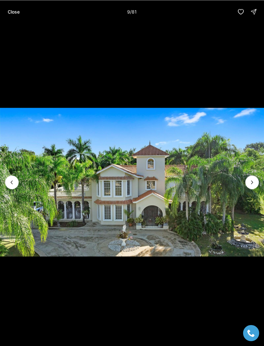
click at [253, 181] on icon "Next slide" at bounding box center [252, 182] width 6 height 6
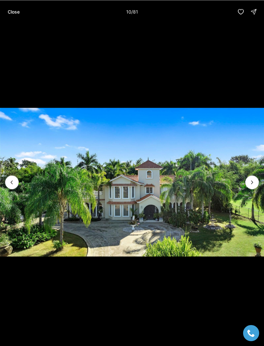
click at [251, 181] on icon "Next slide" at bounding box center [252, 182] width 6 height 6
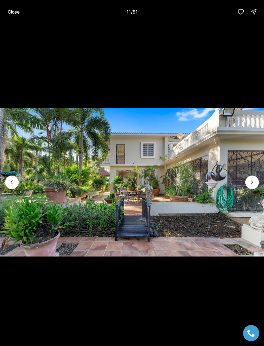
click at [250, 181] on icon "Next slide" at bounding box center [252, 182] width 6 height 6
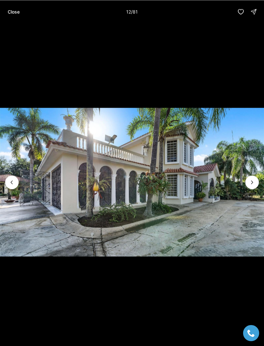
click at [250, 181] on icon "Next slide" at bounding box center [252, 182] width 6 height 6
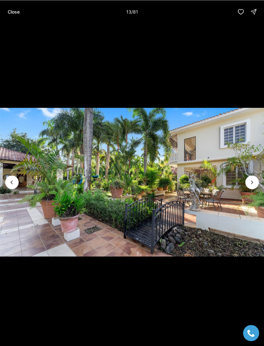
click at [251, 182] on icon "Next slide" at bounding box center [252, 182] width 6 height 6
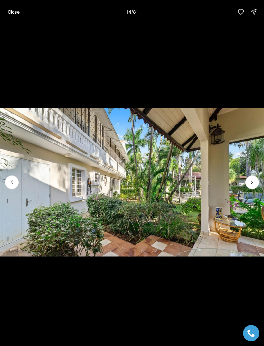
click at [251, 181] on icon "Next slide" at bounding box center [252, 182] width 6 height 6
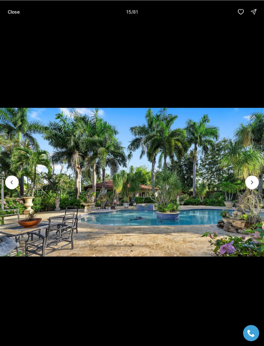
click at [250, 182] on icon "Next slide" at bounding box center [252, 182] width 6 height 6
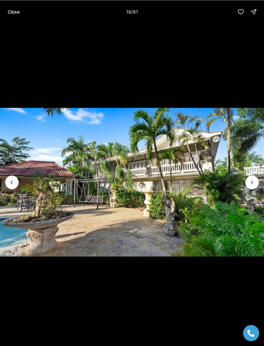
click at [251, 180] on icon "Next slide" at bounding box center [252, 182] width 6 height 6
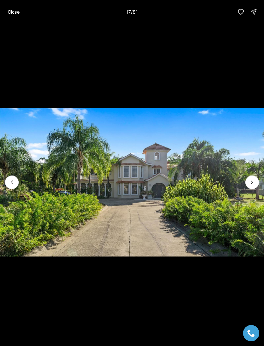
click at [251, 181] on icon "Next slide" at bounding box center [252, 182] width 6 height 6
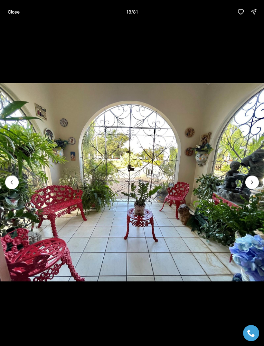
click at [251, 181] on icon "Next slide" at bounding box center [252, 182] width 6 height 6
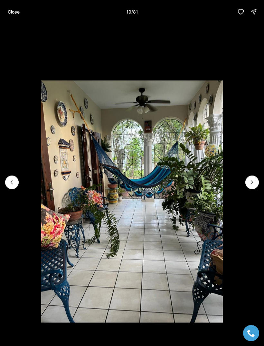
click at [251, 181] on icon "Next slide" at bounding box center [252, 182] width 6 height 6
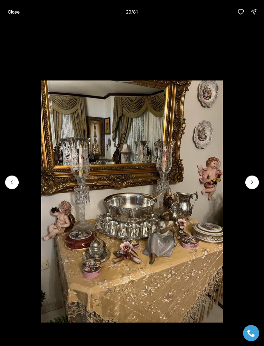
click at [251, 180] on icon "Next slide" at bounding box center [252, 182] width 6 height 6
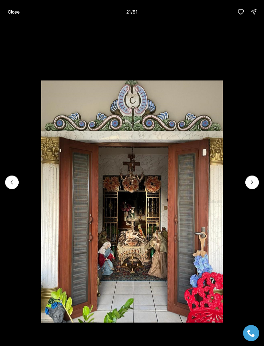
click at [251, 179] on icon "Next slide" at bounding box center [252, 182] width 6 height 6
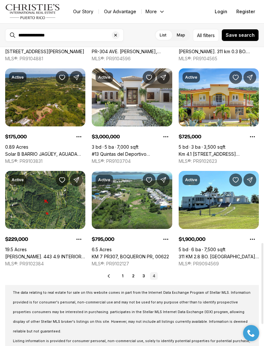
scroll to position [720, 0]
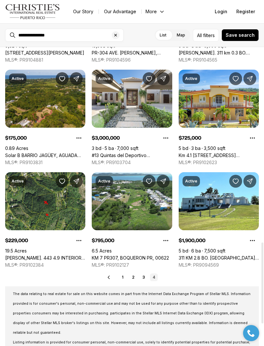
click at [235, 255] on link "311 KM 2.8 BO. [GEOGRAPHIC_DATA], [GEOGRAPHIC_DATA] PR, 00623" at bounding box center [219, 258] width 80 height 6
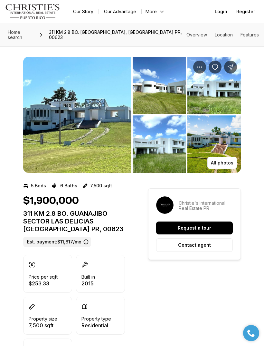
click at [51, 130] on img "View image gallery" at bounding box center [77, 115] width 108 height 116
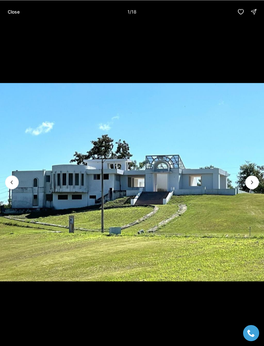
click at [259, 180] on img "1 of 18" at bounding box center [132, 182] width 264 height 242
click at [253, 180] on icon "Next slide" at bounding box center [252, 182] width 6 height 6
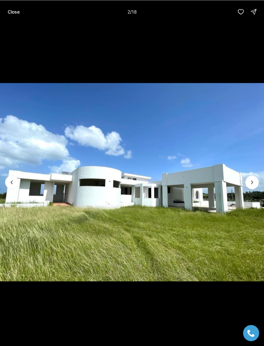
click at [254, 183] on icon "Next slide" at bounding box center [252, 182] width 6 height 6
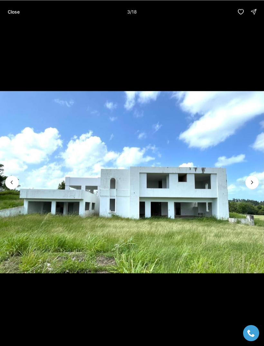
click at [255, 185] on icon "Next slide" at bounding box center [252, 182] width 6 height 6
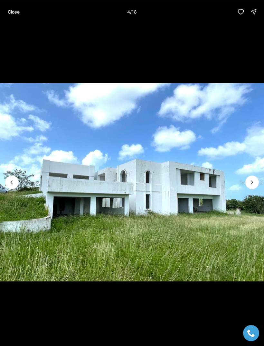
click at [256, 189] on img "4 of 18" at bounding box center [132, 182] width 264 height 242
click at [254, 179] on icon "Next slide" at bounding box center [252, 182] width 6 height 6
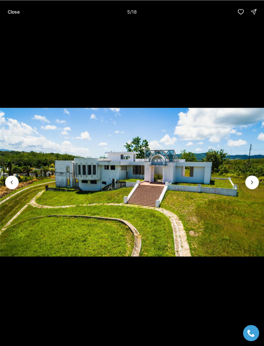
click at [253, 177] on button "Next slide" at bounding box center [253, 182] width 14 height 14
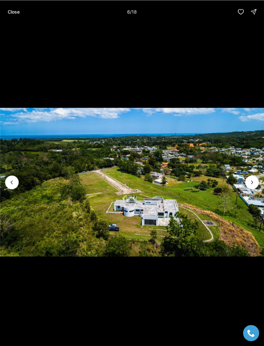
click at [252, 179] on icon "Next slide" at bounding box center [252, 182] width 6 height 6
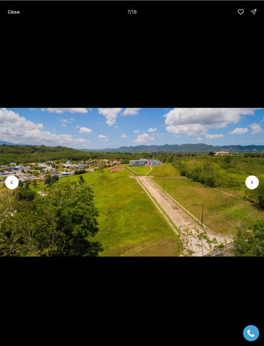
click at [251, 181] on icon "Next slide" at bounding box center [252, 182] width 6 height 6
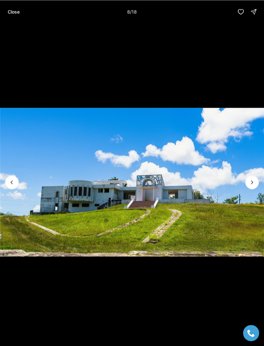
click at [253, 182] on icon "Next slide" at bounding box center [252, 182] width 6 height 6
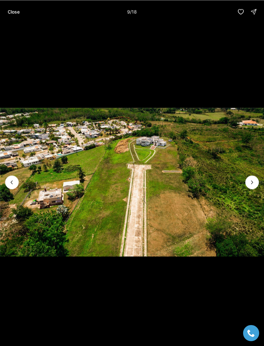
click at [250, 183] on icon "Next slide" at bounding box center [252, 182] width 6 height 6
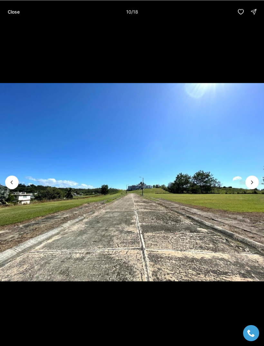
click at [252, 184] on icon "Next slide" at bounding box center [252, 182] width 6 height 6
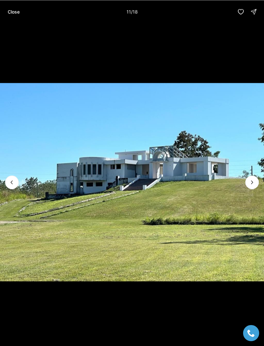
click at [253, 184] on icon "Next slide" at bounding box center [252, 182] width 6 height 6
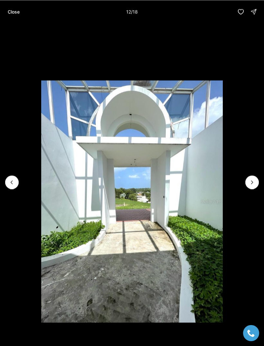
click at [251, 184] on icon "Next slide" at bounding box center [252, 182] width 6 height 6
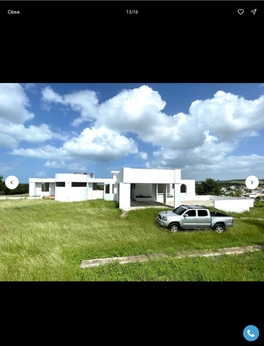
click at [253, 185] on icon "Next slide" at bounding box center [252, 182] width 6 height 6
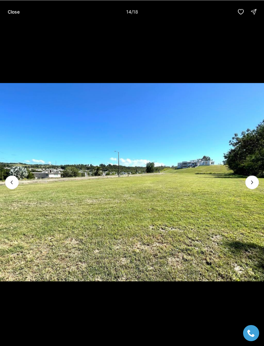
click at [251, 185] on icon "Next slide" at bounding box center [252, 182] width 6 height 6
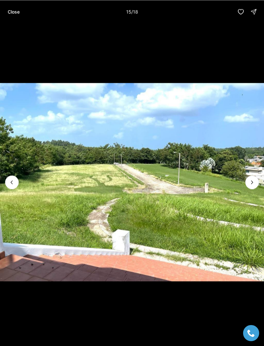
click at [251, 184] on icon "Next slide" at bounding box center [252, 182] width 6 height 6
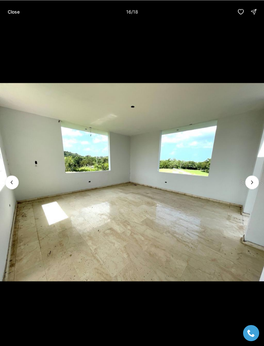
click at [254, 182] on icon "Next slide" at bounding box center [252, 182] width 6 height 6
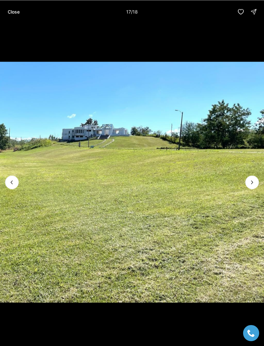
click at [253, 185] on icon "Next slide" at bounding box center [252, 182] width 6 height 6
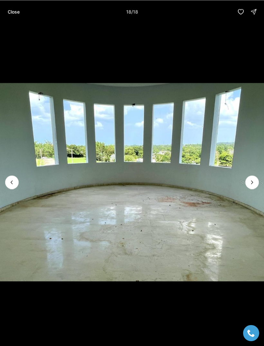
click at [252, 185] on div at bounding box center [253, 182] width 14 height 14
